Goal: Task Accomplishment & Management: Manage account settings

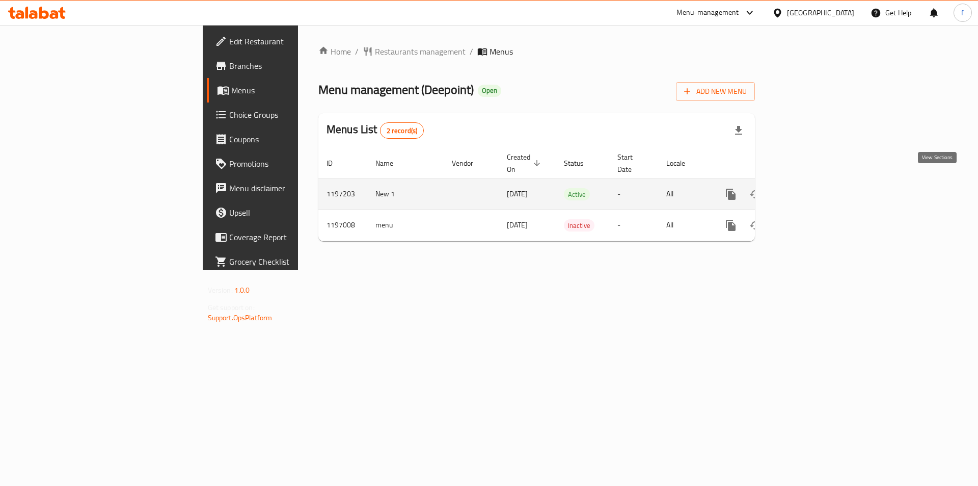
click at [811, 188] on icon "enhanced table" at bounding box center [804, 194] width 12 height 12
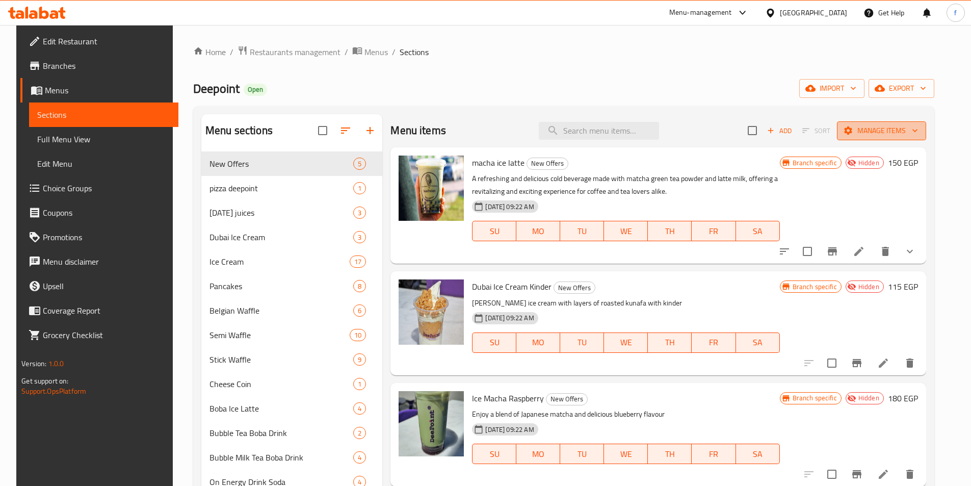
click at [917, 130] on span "Manage items" at bounding box center [881, 130] width 73 height 13
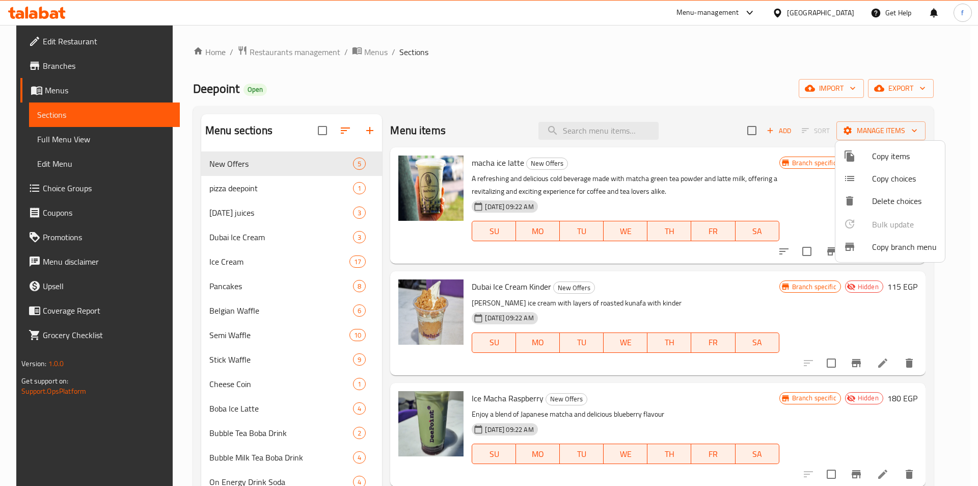
click at [873, 243] on span "Copy branch menu" at bounding box center [904, 246] width 65 height 12
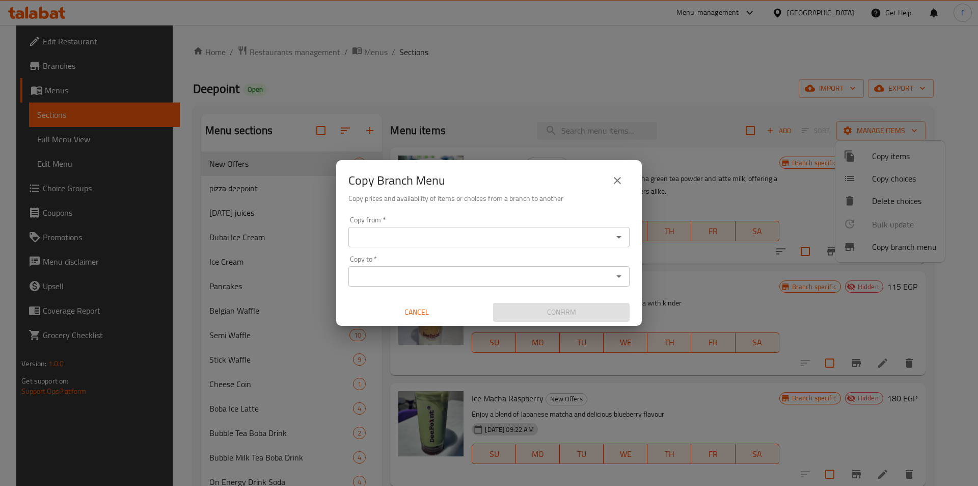
click at [479, 247] on div "Copy from *" at bounding box center [488, 237] width 281 height 20
click at [483, 239] on input "Copy from   *" at bounding box center [481, 237] width 258 height 14
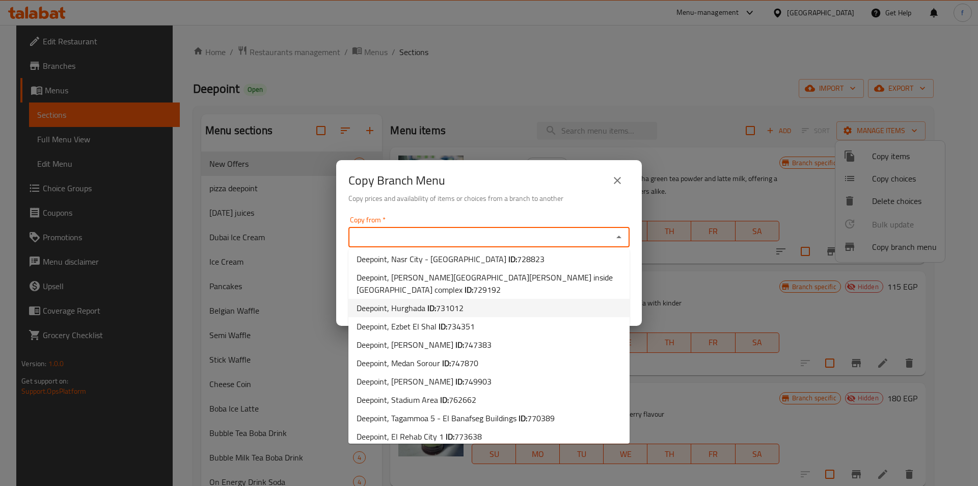
scroll to position [101, 0]
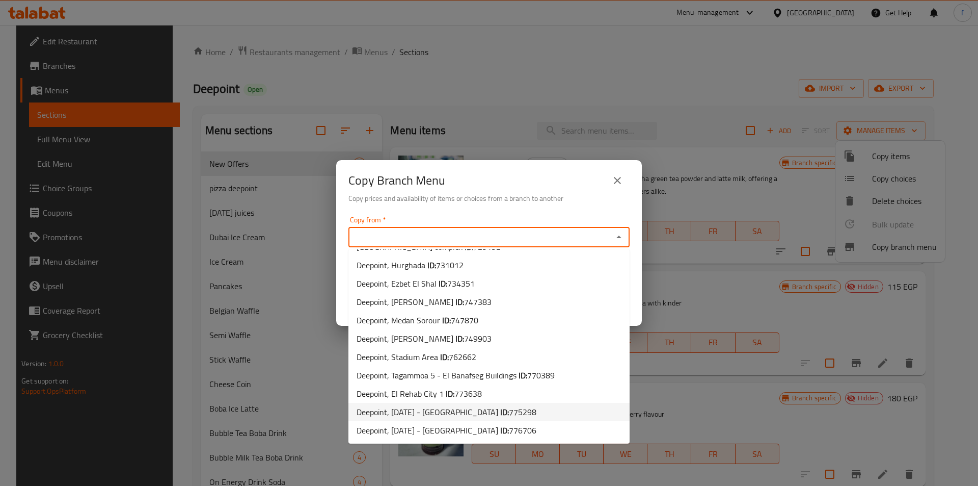
click at [469, 413] on span "Deepoint, 6th of October - West Somed ID: 775298" at bounding box center [447, 412] width 180 height 12
type input "Deepoint, 6th of October - West Somed"
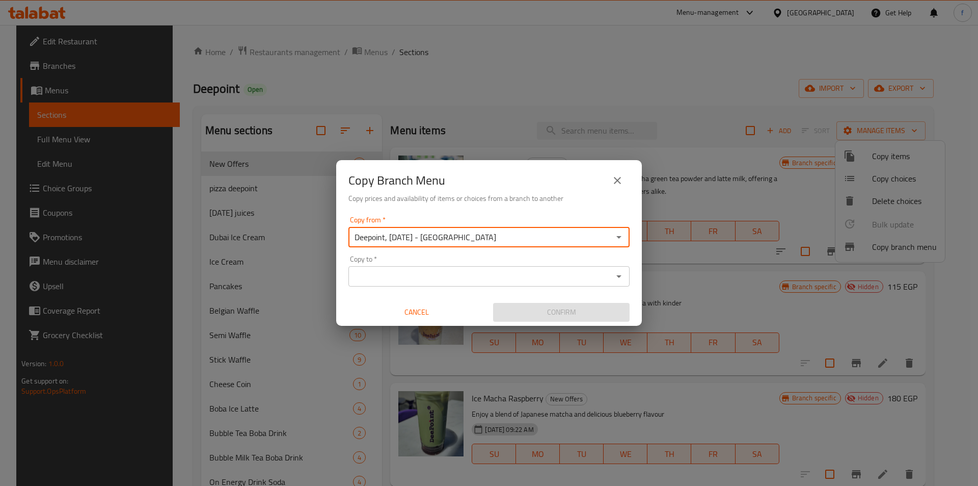
click at [445, 269] on input "Copy to   *" at bounding box center [481, 276] width 258 height 14
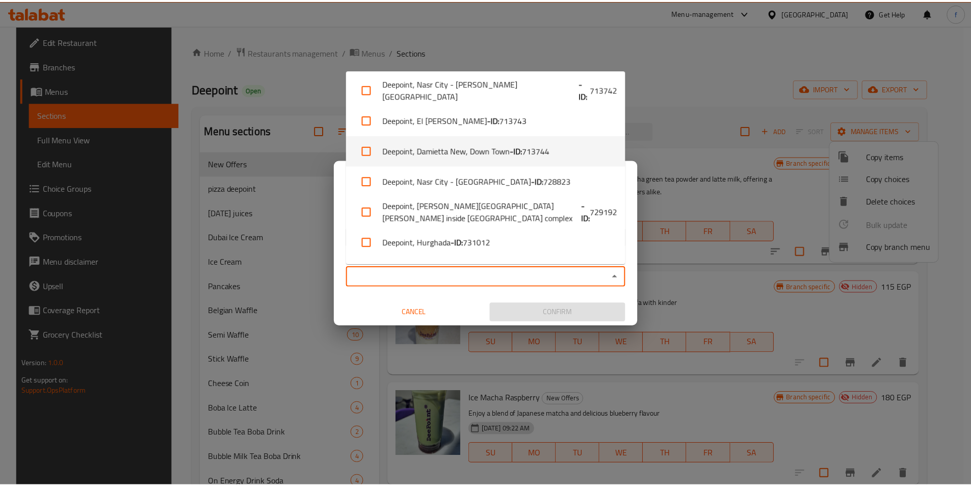
scroll to position [273, 0]
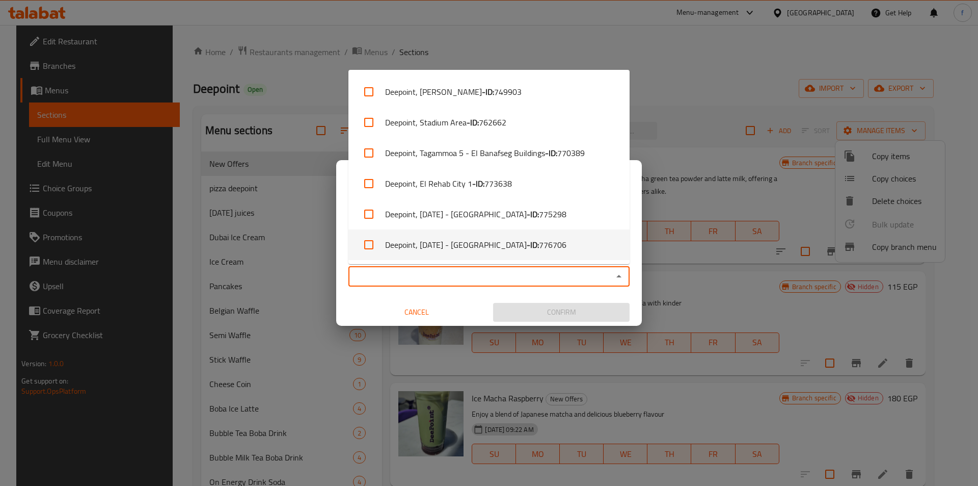
click at [539, 250] on span "776706" at bounding box center [553, 244] width 28 height 12
checkbox input "true"
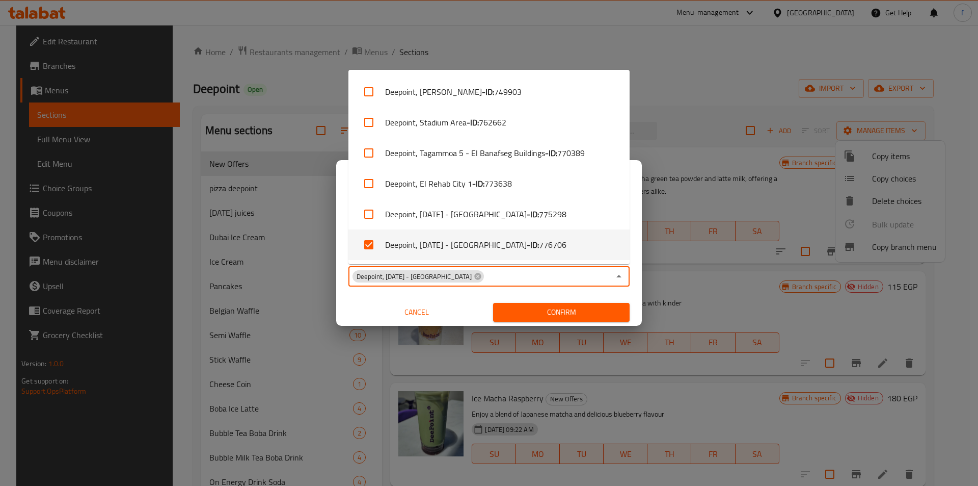
click at [544, 312] on span "Confirm" at bounding box center [561, 312] width 120 height 13
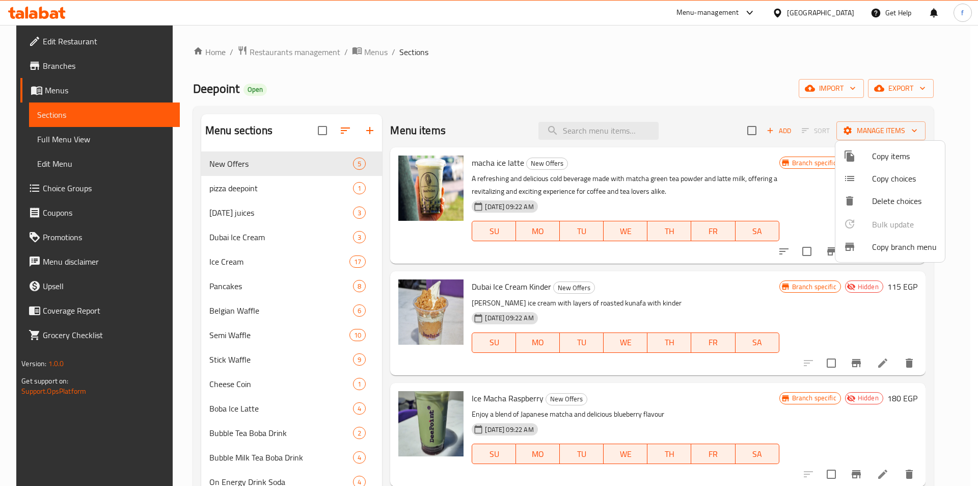
click at [93, 137] on div at bounding box center [489, 243] width 978 height 486
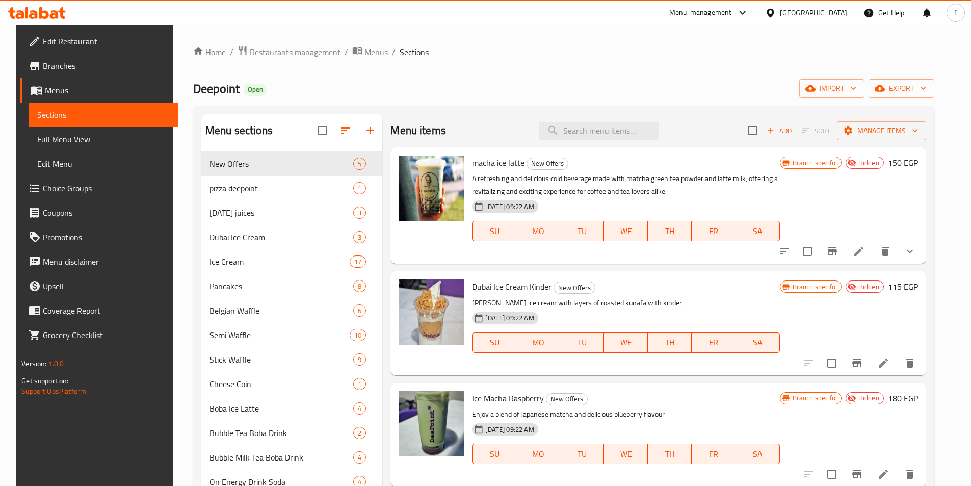
click at [64, 149] on link "Full Menu View" at bounding box center [103, 139] width 149 height 24
click at [75, 138] on span "Full Menu View" at bounding box center [103, 139] width 133 height 12
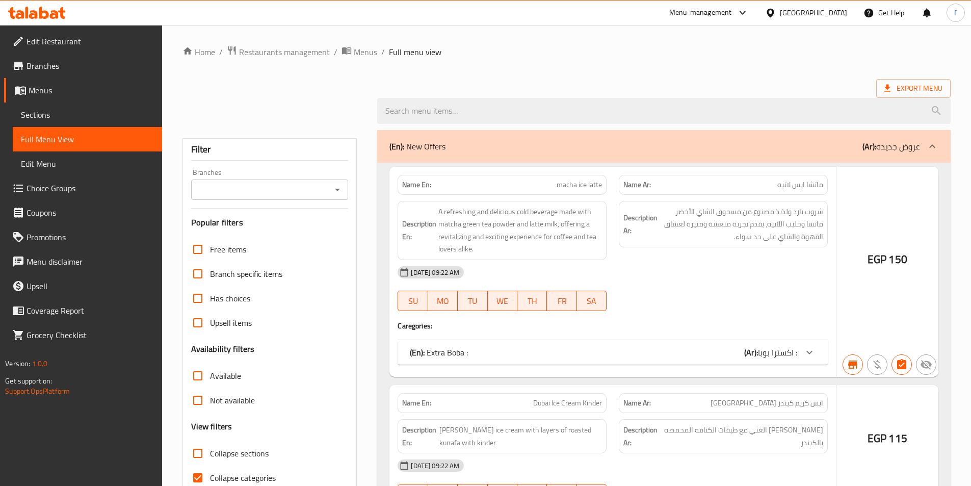
click at [83, 137] on span "Full Menu View" at bounding box center [87, 139] width 133 height 12
click at [590, 58] on ol "Home / Restaurants management / Menus / Full menu view" at bounding box center [566, 51] width 768 height 13
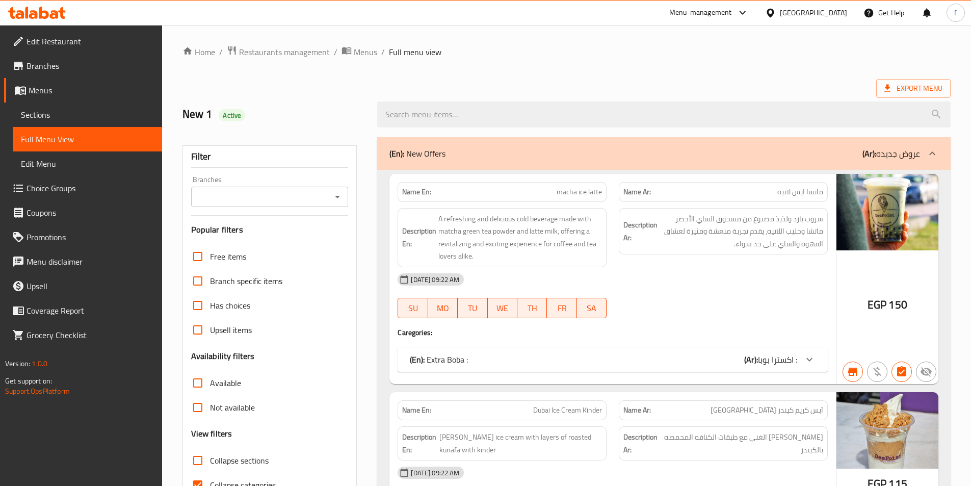
click at [429, 192] on strong "Name En:" at bounding box center [416, 191] width 29 height 11
copy strong "Name En:"
click at [60, 63] on span "Branches" at bounding box center [89, 66] width 127 height 12
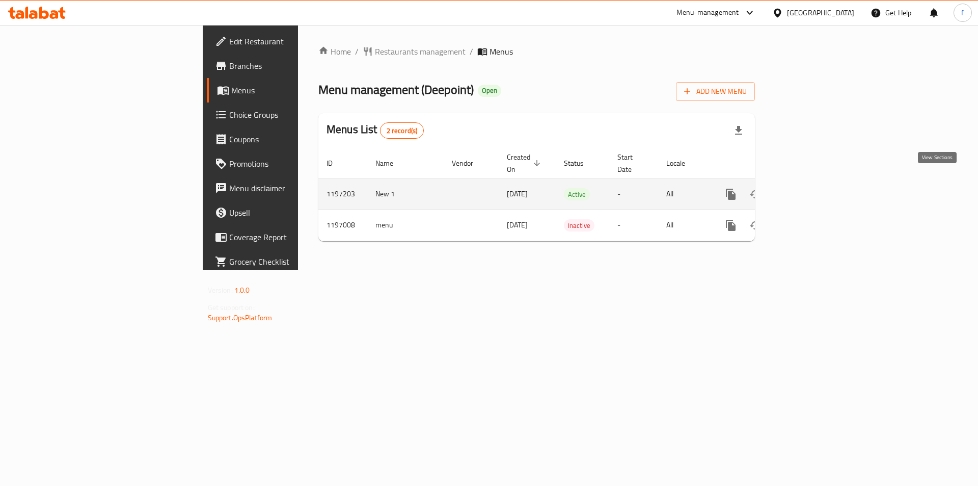
click at [811, 188] on icon "enhanced table" at bounding box center [804, 194] width 12 height 12
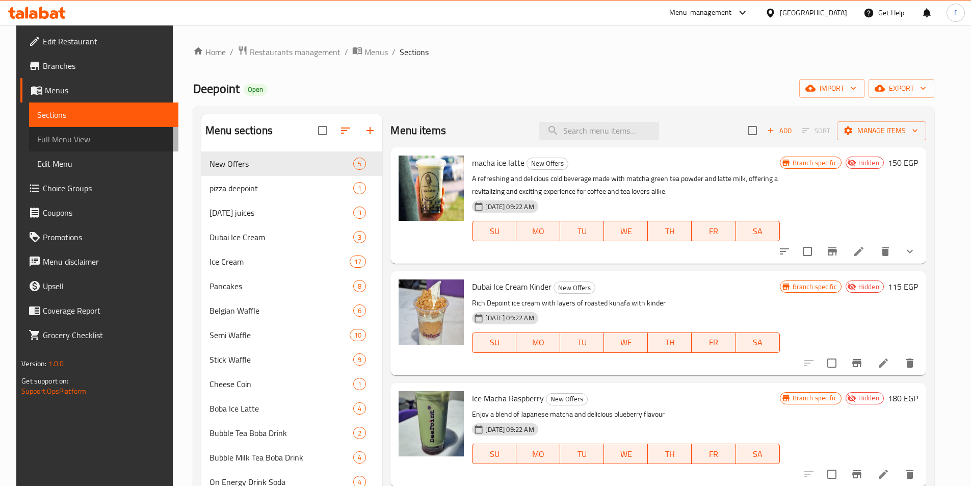
click at [82, 143] on span "Full Menu View" at bounding box center [103, 139] width 133 height 12
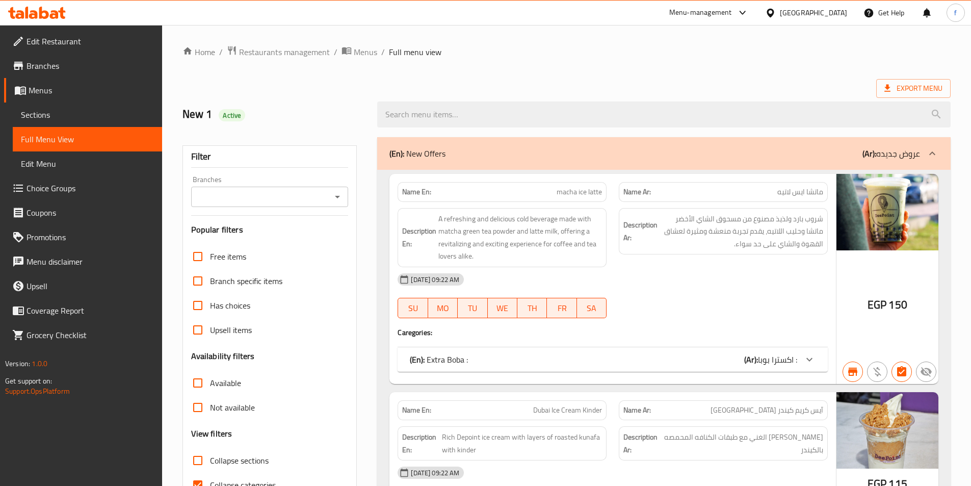
click at [424, 222] on h6 "Description En: A refreshing and delicious cold beverage made with matcha green…" at bounding box center [502, 237] width 200 height 50
click at [423, 228] on strong "Description En:" at bounding box center [419, 237] width 34 height 25
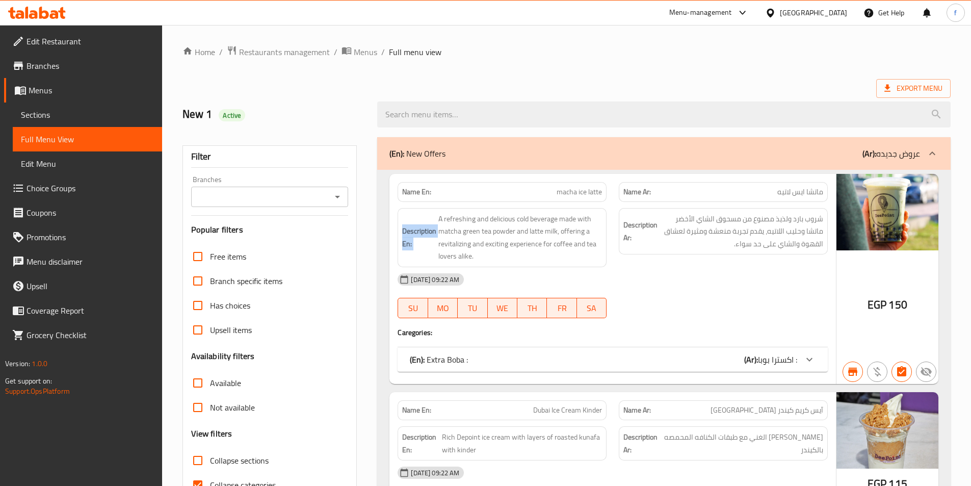
click at [423, 228] on strong "Description En:" at bounding box center [419, 237] width 34 height 25
click at [658, 3] on div "Menu-management [GEOGRAPHIC_DATA] Get Help f" at bounding box center [485, 13] width 971 height 24
click at [527, 51] on ol "Home / Restaurants management / Menus / Full menu view" at bounding box center [566, 51] width 768 height 13
